Goal: Register for event/course

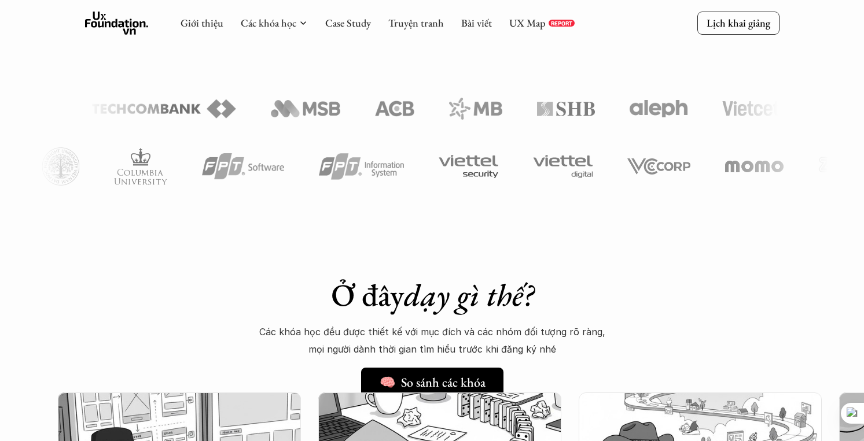
scroll to position [645, 0]
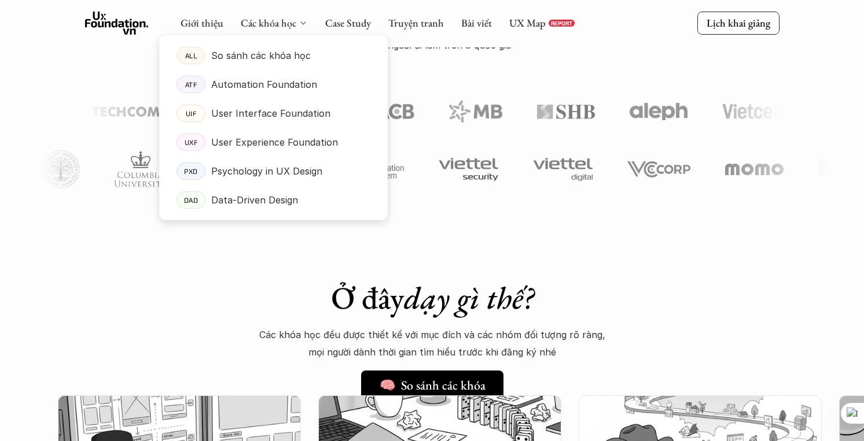
click at [296, 26] on div "Các khóa học" at bounding box center [274, 23] width 67 height 13
click at [297, 55] on p "So sánh các khóa học" at bounding box center [261, 55] width 100 height 17
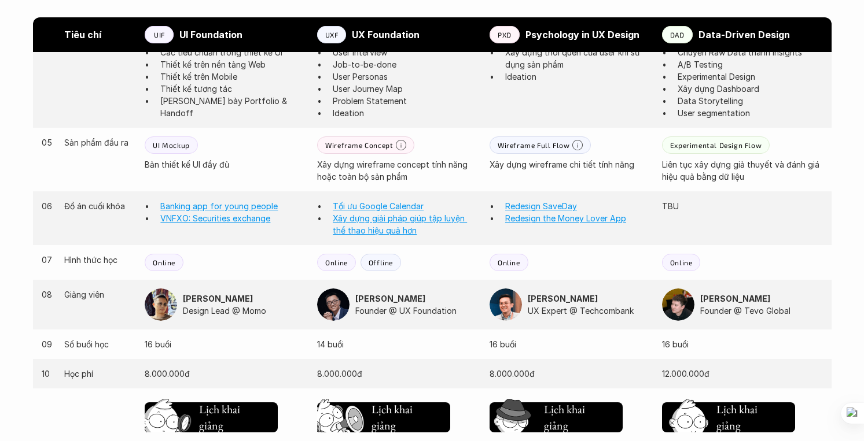
scroll to position [996, 0]
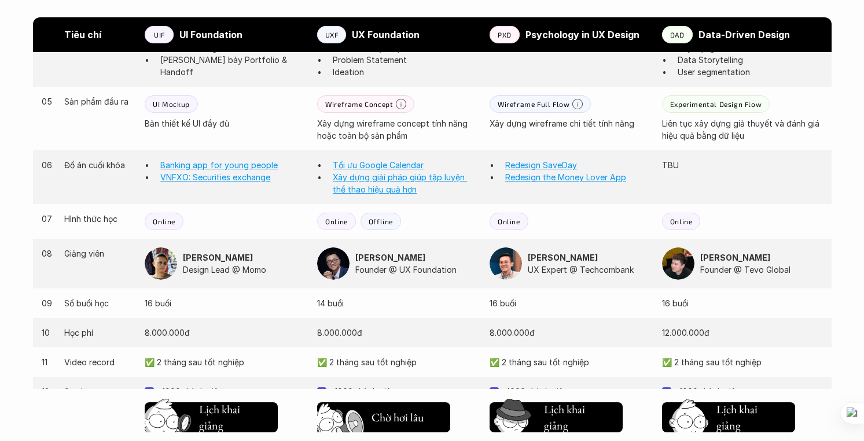
click at [411, 414] on h5 "Lịch khai giảng" at bounding box center [392, 418] width 43 height 32
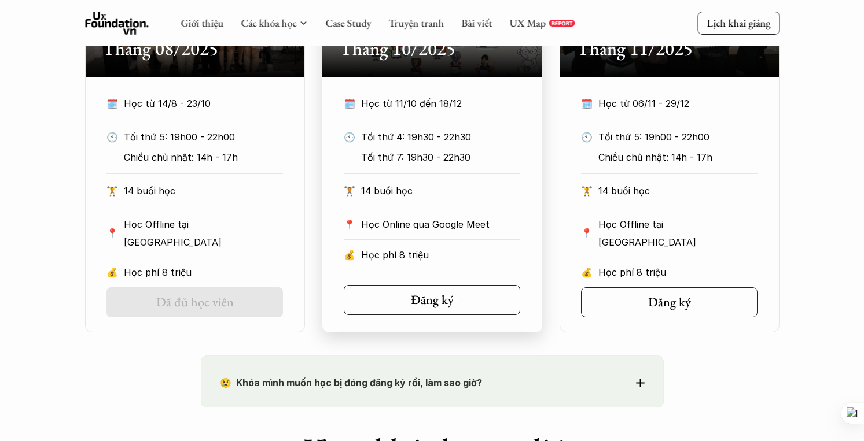
scroll to position [668, 0]
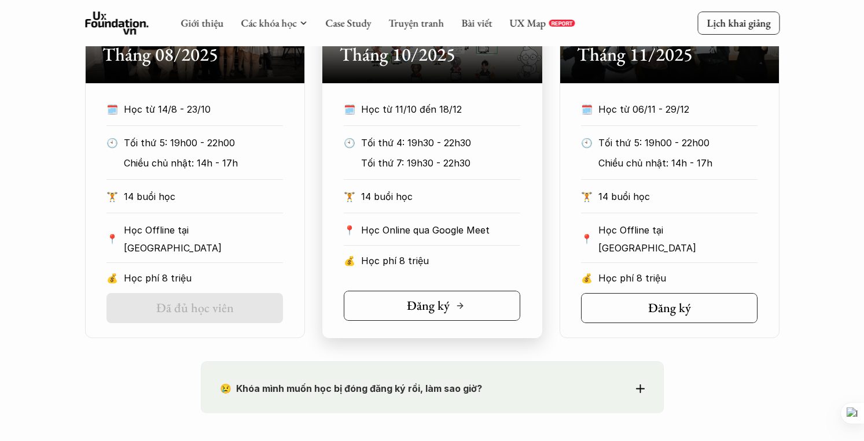
click at [461, 299] on div "Đăng ký" at bounding box center [436, 306] width 58 height 15
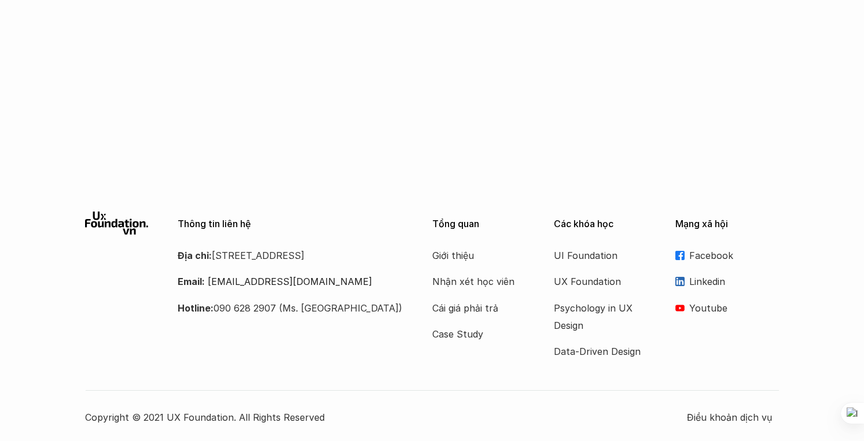
scroll to position [1973, 0]
